Goal: Obtain resource: Download file/media

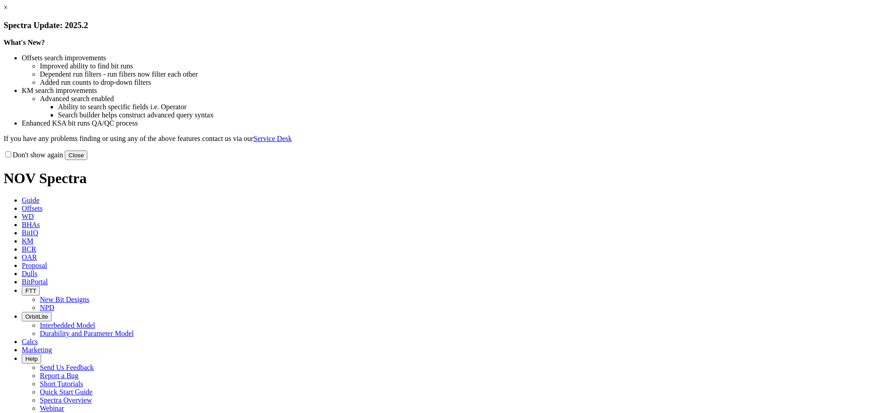
click at [87, 160] on button "Close" at bounding box center [76, 155] width 23 height 10
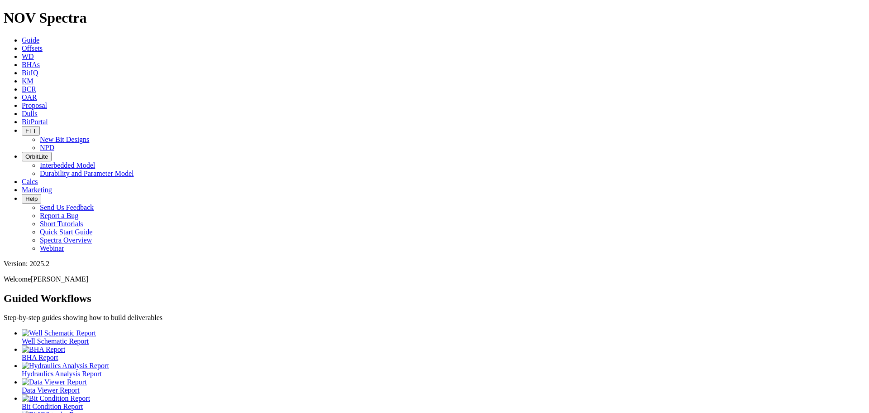
click at [43, 44] on span "Offsets" at bounding box center [32, 48] width 21 height 8
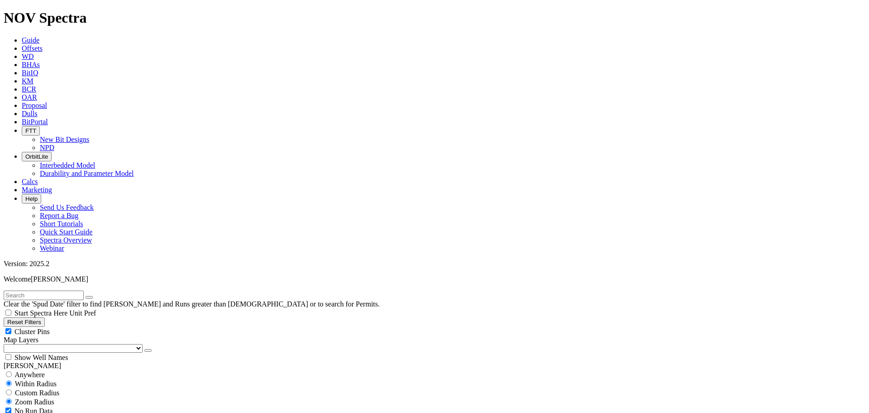
select select
